Goal: Task Accomplishment & Management: Use online tool/utility

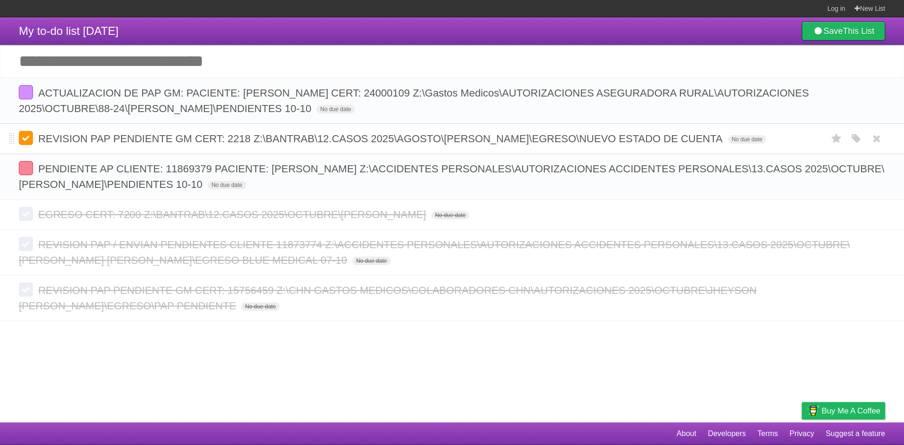
click at [23, 140] on label at bounding box center [26, 138] width 14 height 14
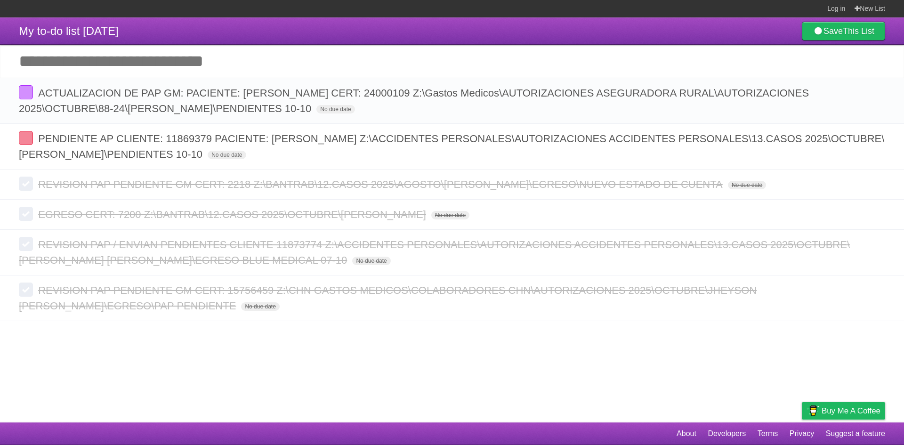
click at [172, 58] on input "Add another task" at bounding box center [452, 61] width 904 height 33
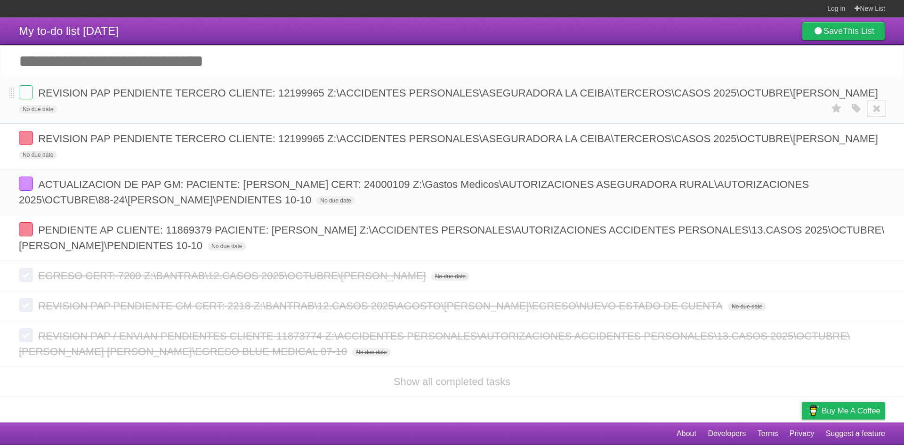
drag, startPoint x: 872, startPoint y: 106, endPoint x: 491, endPoint y: 81, distance: 381.4
click at [872, 106] on icon at bounding box center [876, 109] width 13 height 16
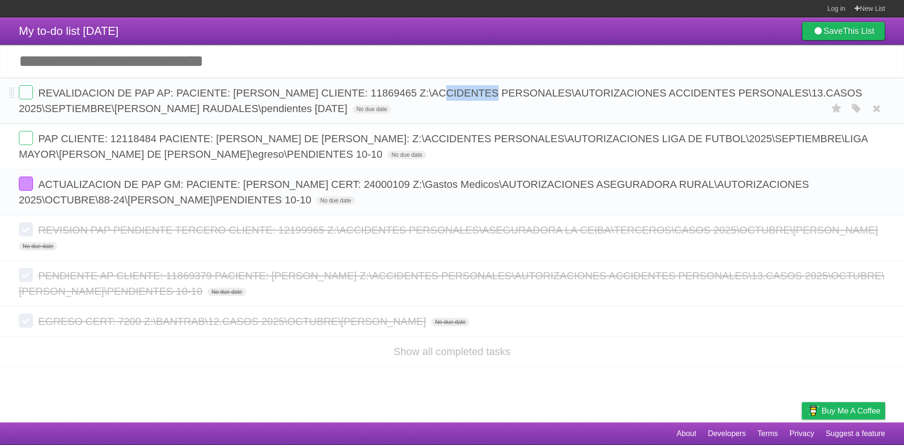
copy span "11869465"
drag, startPoint x: 481, startPoint y: 94, endPoint x: 522, endPoint y: 94, distance: 41.5
click at [522, 94] on span "REVALIDACION DE PAP AP: PACIENTE: [PERSON_NAME] CLIENTE: 11869465 Z:\ACCIDENTES…" at bounding box center [441, 100] width 844 height 27
drag, startPoint x: 858, startPoint y: 111, endPoint x: 841, endPoint y: 130, distance: 25.7
click at [858, 111] on icon "button" at bounding box center [856, 109] width 13 height 12
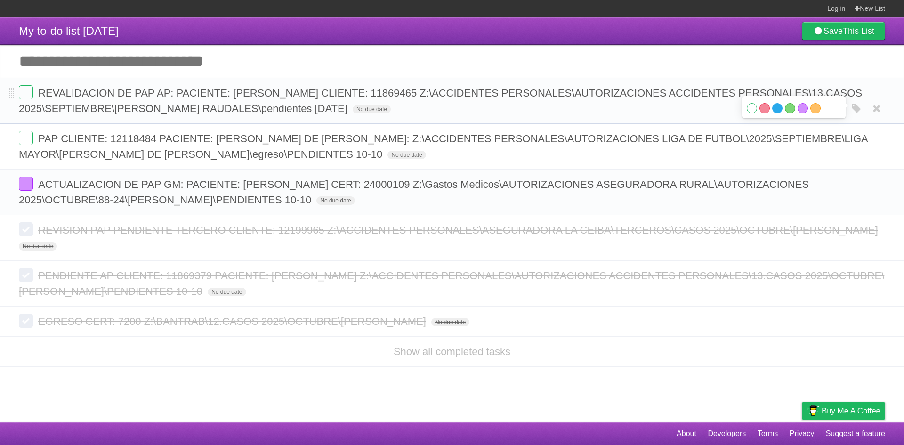
click at [778, 109] on label "Blue" at bounding box center [778, 108] width 10 height 10
click at [27, 88] on label at bounding box center [26, 92] width 14 height 14
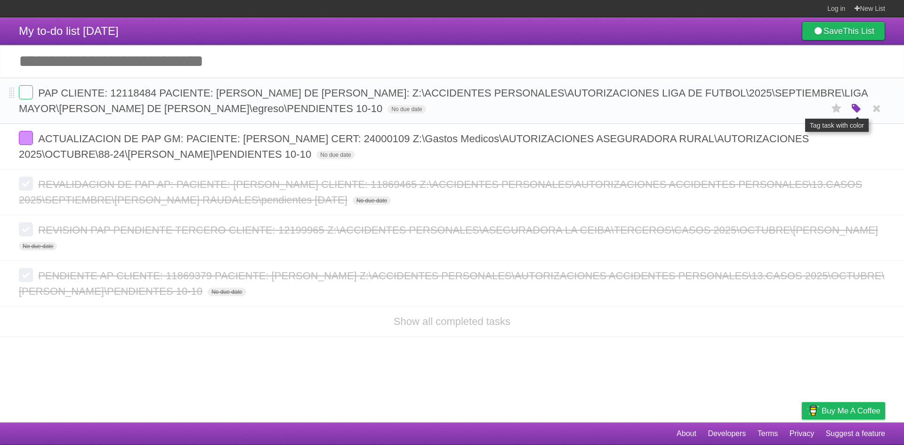
click at [857, 109] on icon "button" at bounding box center [856, 109] width 13 height 12
click at [767, 110] on label "Red" at bounding box center [765, 108] width 10 height 10
